Goal: Task Accomplishment & Management: Manage account settings

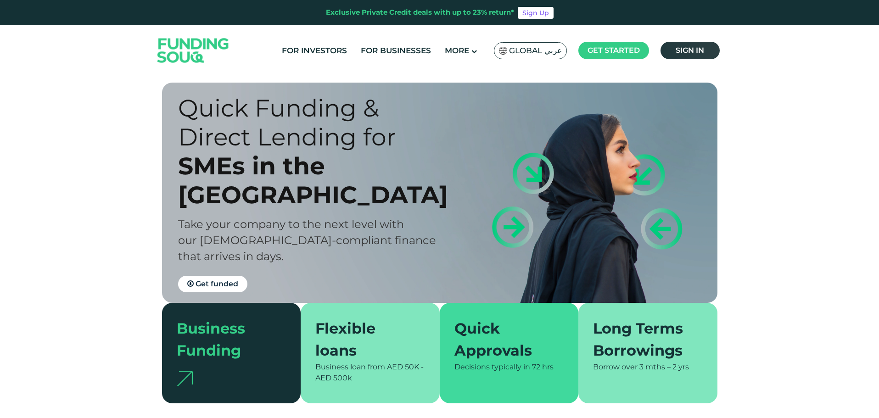
click at [687, 56] on link "Sign in" at bounding box center [690, 50] width 59 height 17
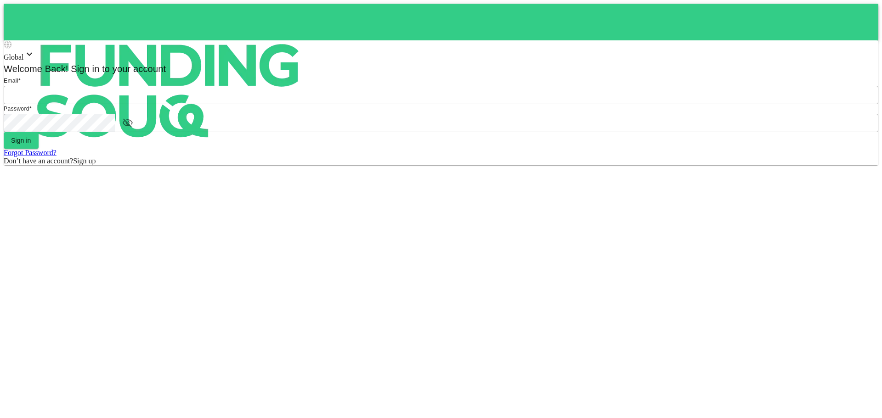
type input "Aasik.mmm@gmail.com"
click at [660, 146] on div "Global Welcome Back! Sign in to your account Email * email Aasik.mmm@gmail.com …" at bounding box center [441, 102] width 874 height 125
